Goal: Use online tool/utility: Utilize a website feature to perform a specific function

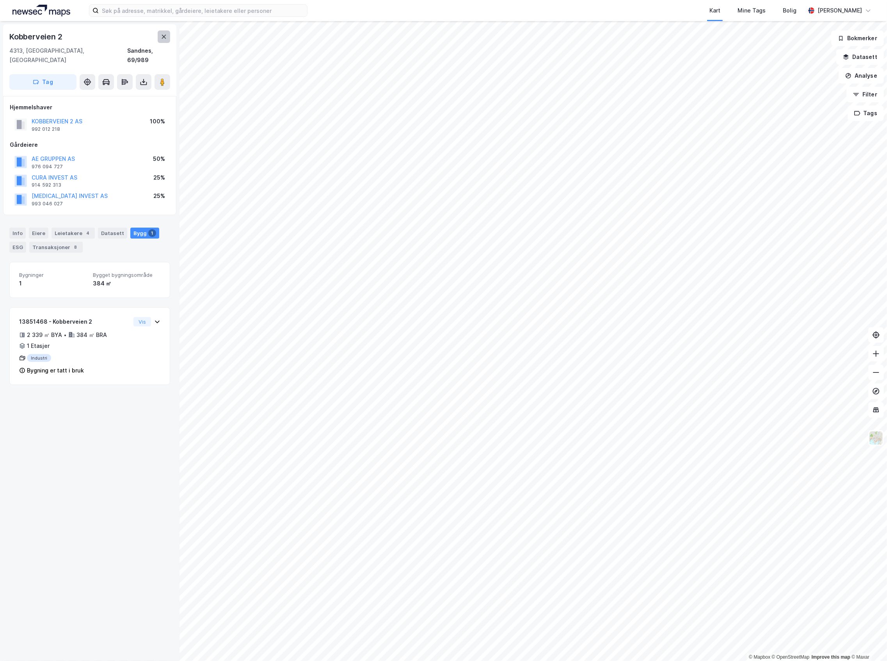
click at [158, 36] on button at bounding box center [164, 36] width 12 height 12
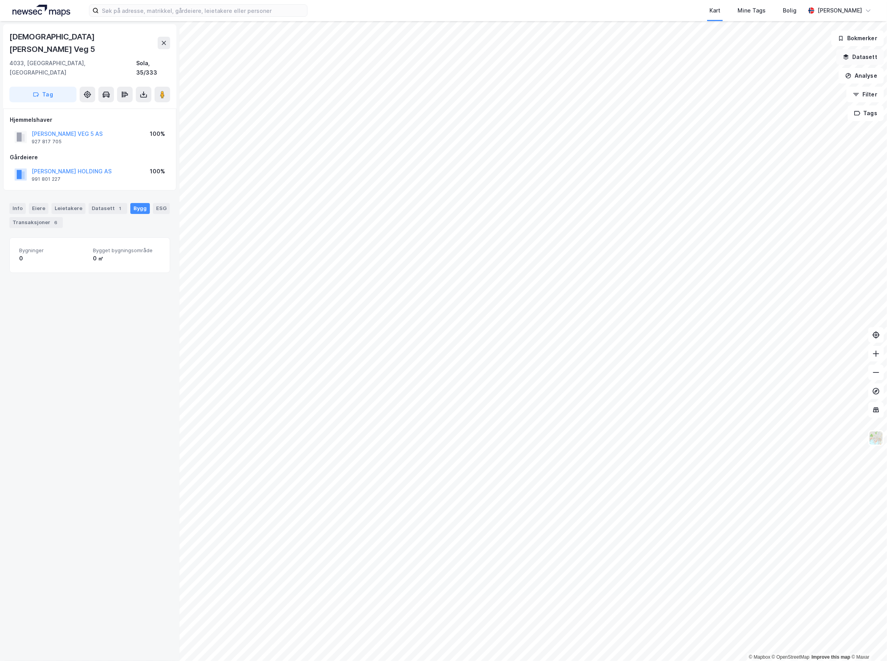
click at [858, 50] on button "Datasett" at bounding box center [860, 57] width 48 height 16
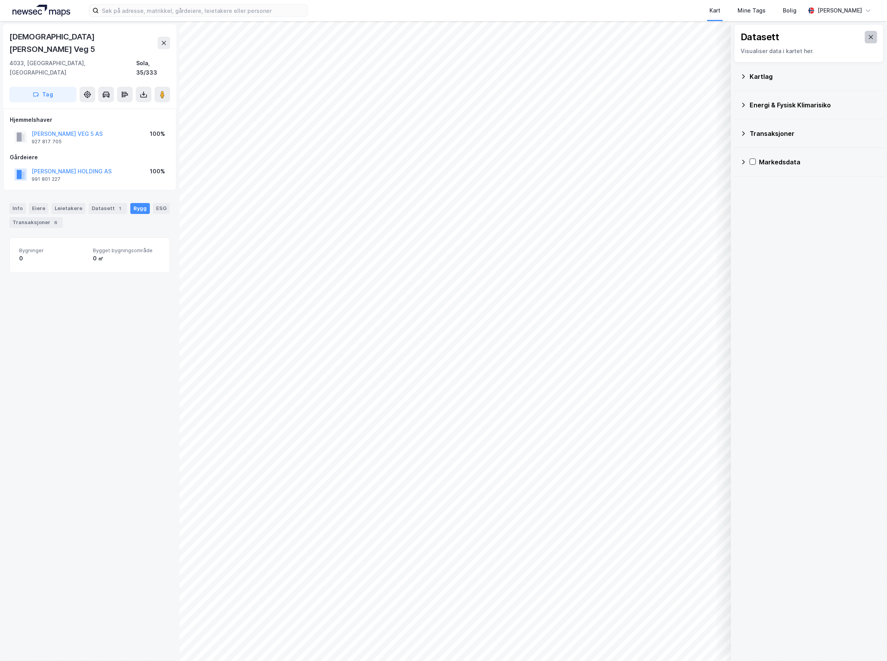
click at [868, 35] on icon at bounding box center [871, 37] width 6 height 6
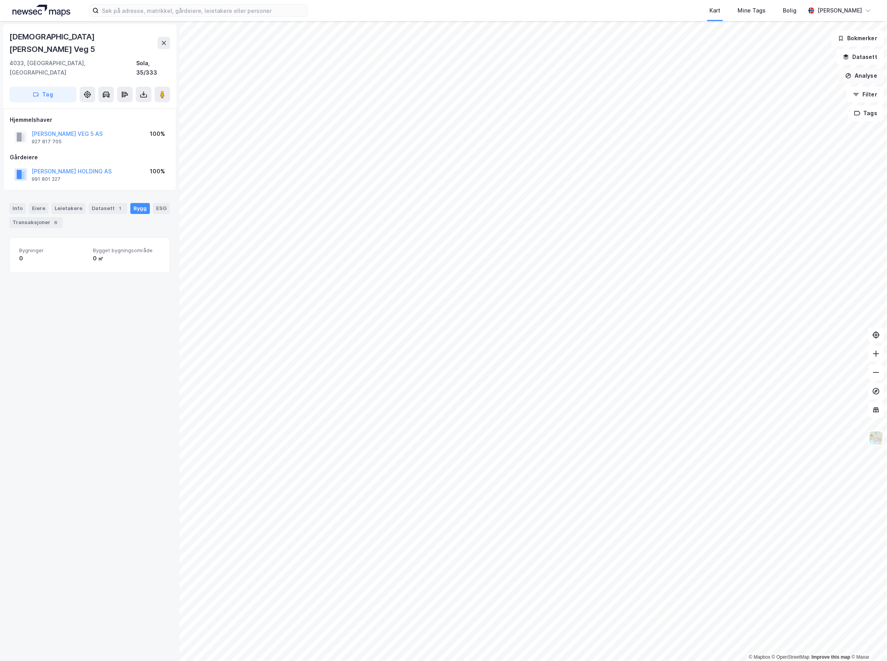
click at [870, 73] on button "Analyse" at bounding box center [861, 76] width 45 height 16
click at [789, 91] on div "Tegn område" at bounding box center [793, 92] width 68 height 7
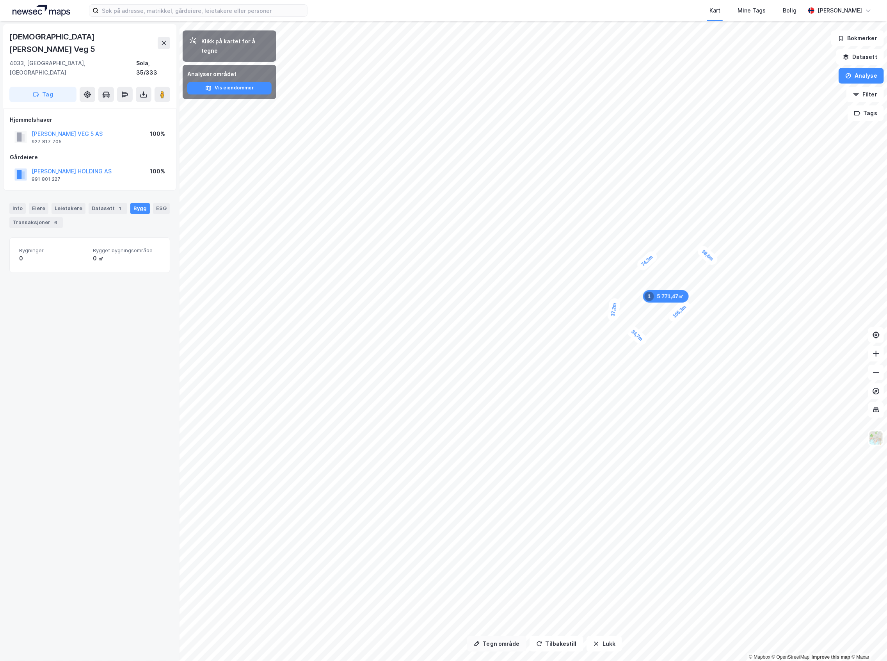
click at [503, 648] on button "Tegn område" at bounding box center [496, 644] width 59 height 16
click at [484, 640] on button "Tegn område" at bounding box center [496, 644] width 59 height 16
click at [611, 642] on button "Lukk" at bounding box center [604, 644] width 36 height 16
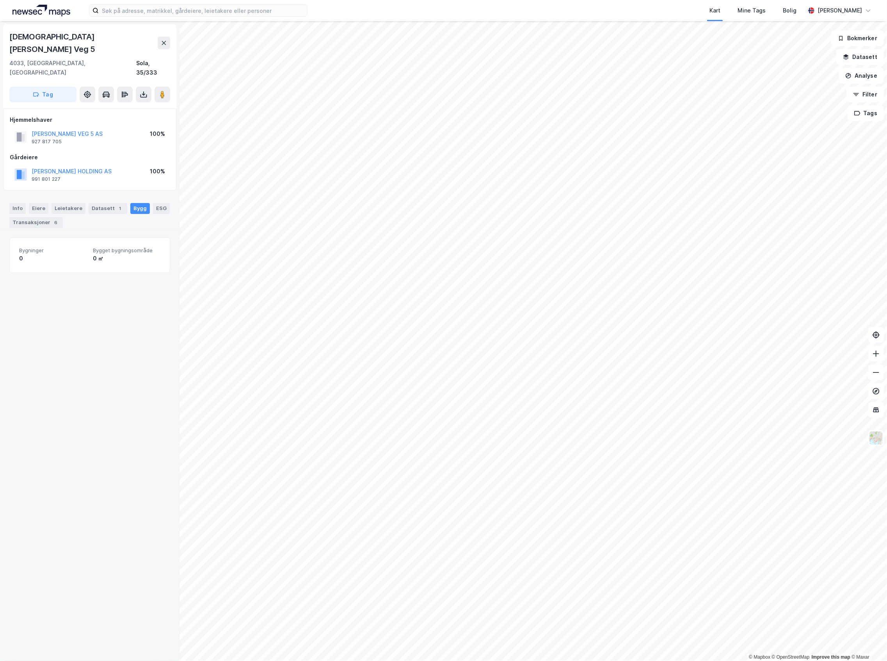
click at [118, 460] on div "© Mapbox © OpenStreetMap Improve this map © Maxar Christian August [STREET_ADDR…" at bounding box center [443, 341] width 887 height 640
click at [873, 75] on button "Analyse" at bounding box center [861, 76] width 45 height 16
click at [784, 92] on div "Tegn område" at bounding box center [793, 92] width 68 height 7
